Goal: Entertainment & Leisure: Consume media (video, audio)

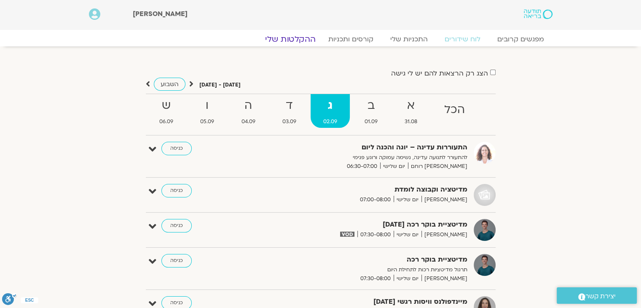
click at [300, 38] on link "ההקלטות שלי" at bounding box center [290, 39] width 71 height 10
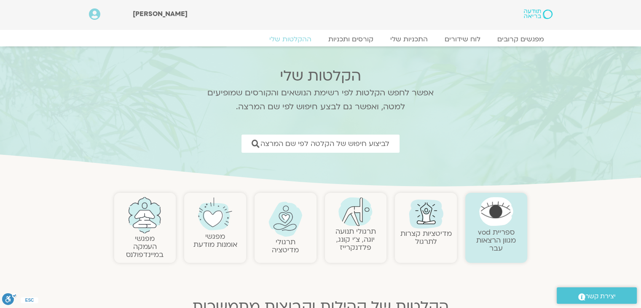
click at [349, 231] on link "תרגולי תנועה יוגה, צ׳י קונג, פלדנקרייז" at bounding box center [356, 239] width 40 height 26
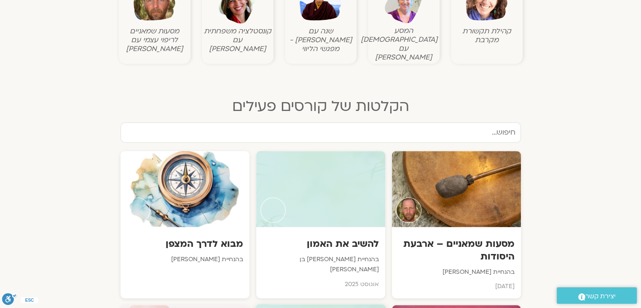
scroll to position [211, 0]
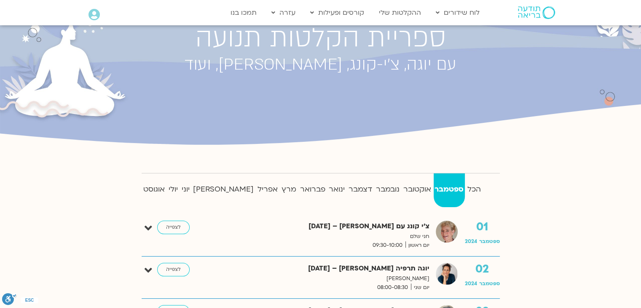
scroll to position [84, 0]
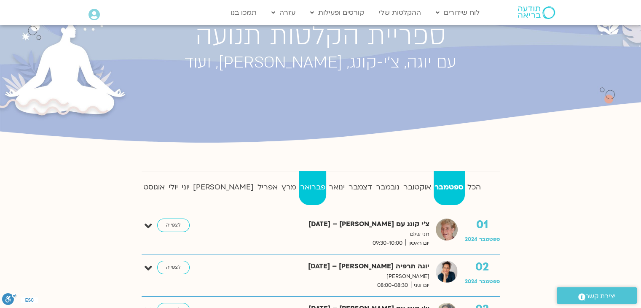
click at [299, 186] on strong "פברואר" at bounding box center [312, 187] width 27 height 13
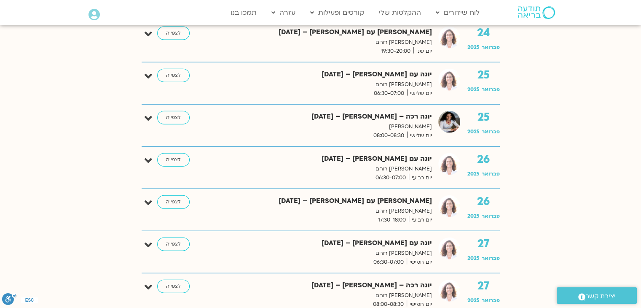
scroll to position [1982, 0]
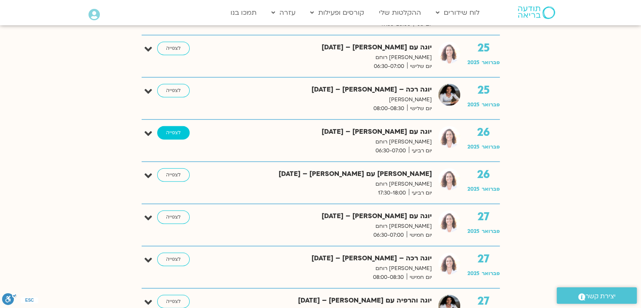
click at [179, 127] on link "לצפייה" at bounding box center [173, 132] width 32 height 13
